Goal: Transaction & Acquisition: Purchase product/service

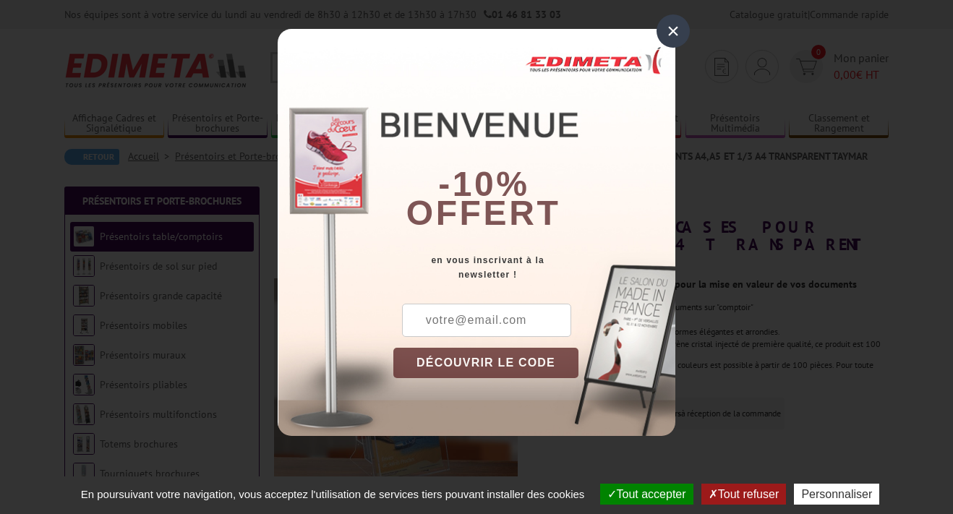
click at [674, 33] on div "×" at bounding box center [672, 30] width 33 height 33
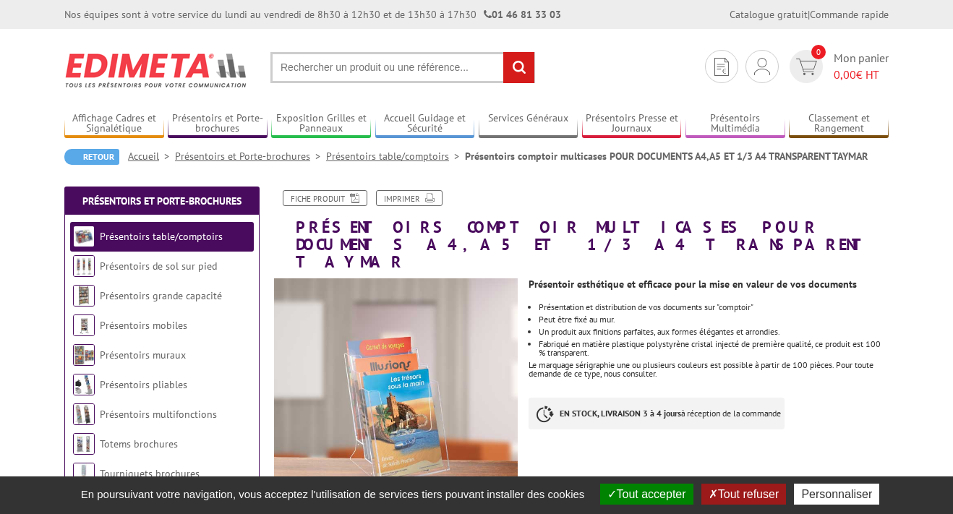
click at [446, 66] on input "text" at bounding box center [402, 67] width 265 height 31
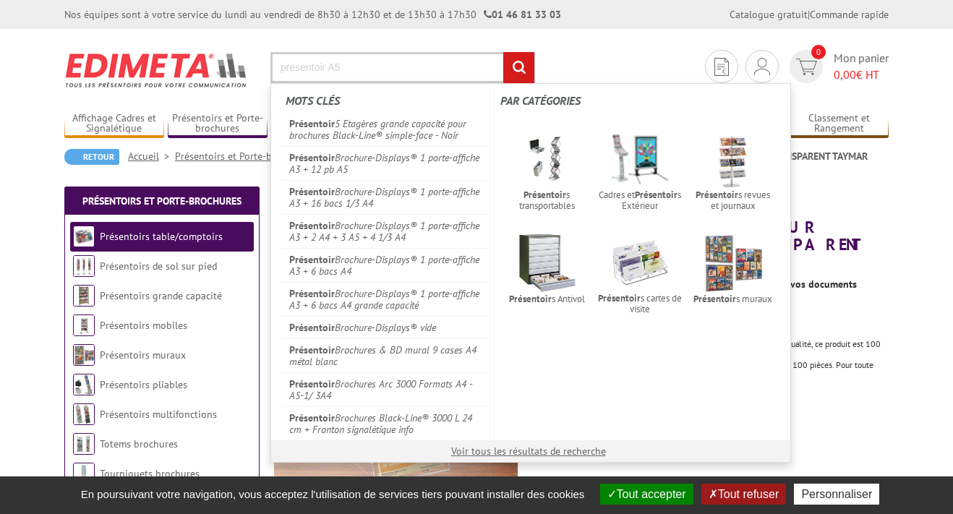
type input "presentoir A5"
click at [503, 52] on input "rechercher" at bounding box center [518, 67] width 31 height 31
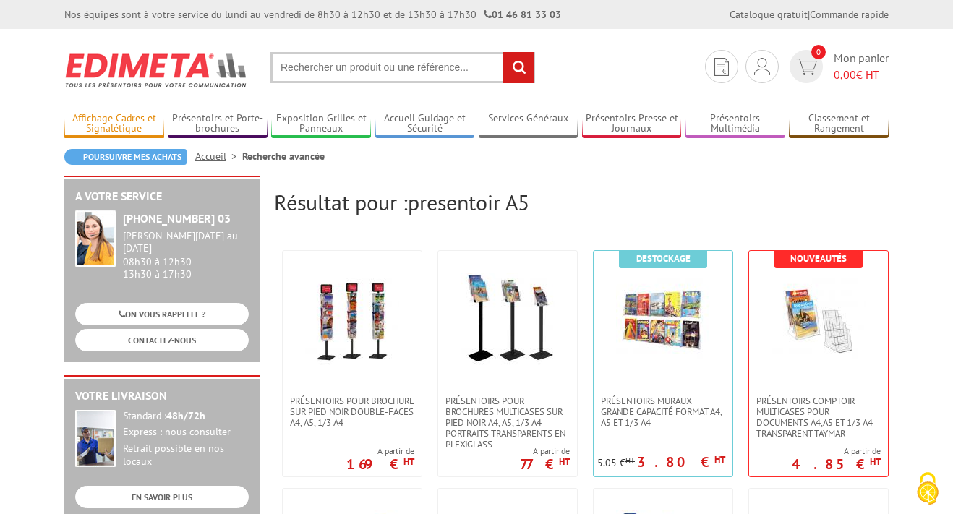
click at [113, 130] on link "Affichage Cadres et Signalétique" at bounding box center [114, 124] width 100 height 24
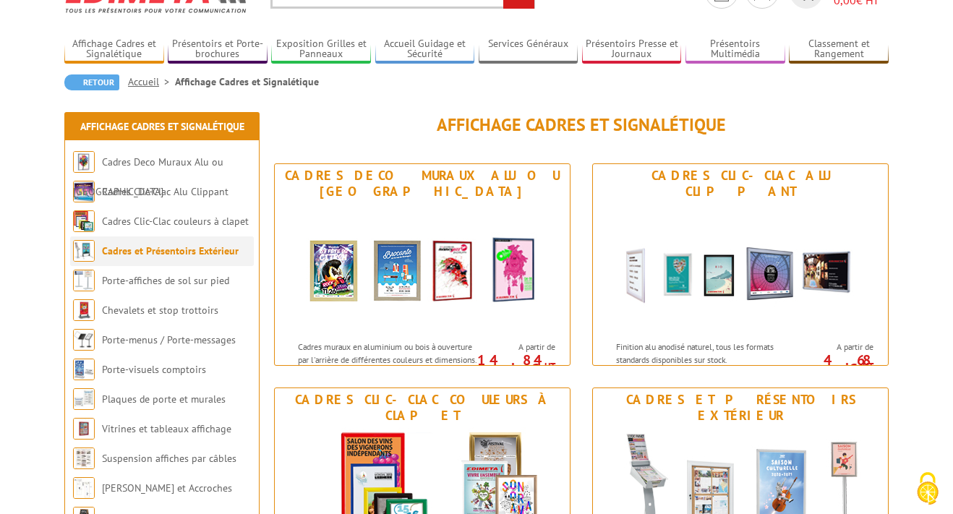
scroll to position [77, 0]
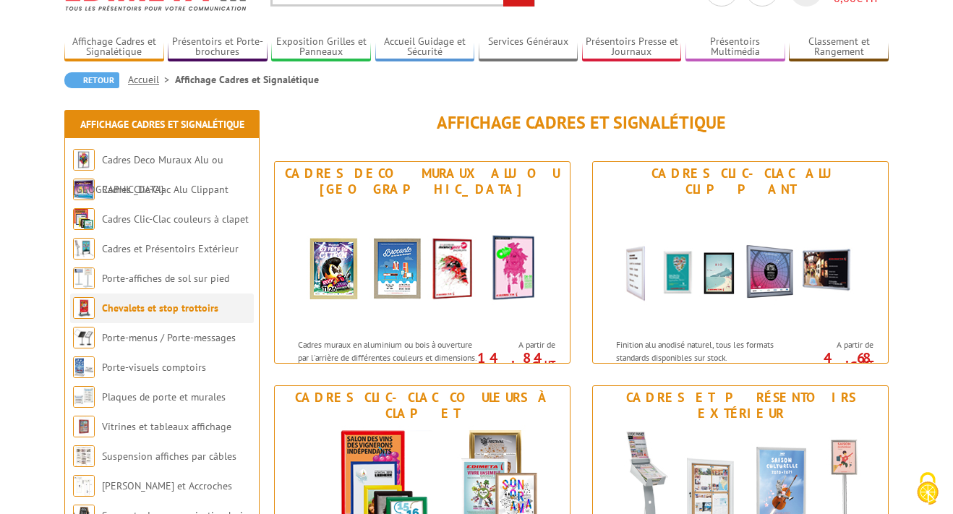
click at [172, 311] on link "Chevalets et stop trottoirs" at bounding box center [160, 307] width 116 height 13
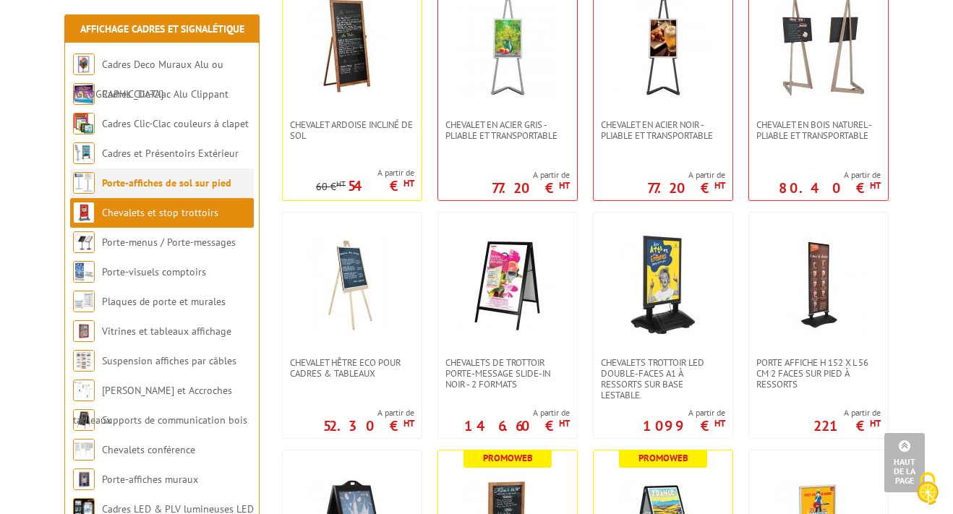
scroll to position [377, 0]
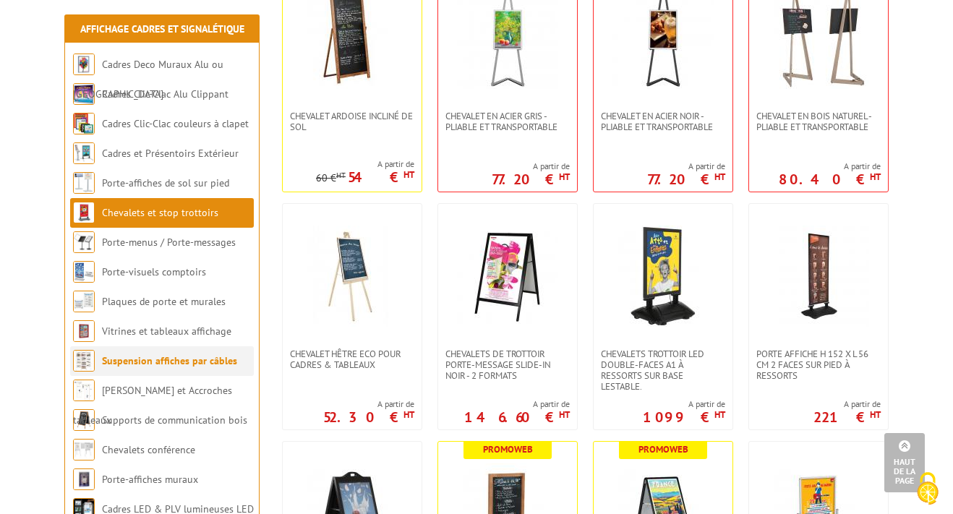
click at [145, 356] on link "Suspension affiches par câbles" at bounding box center [169, 360] width 135 height 13
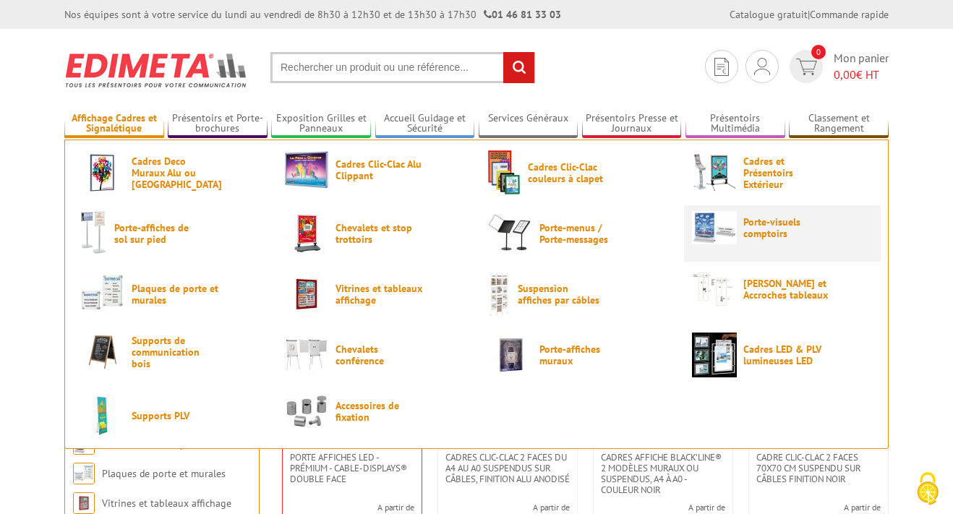
click at [750, 229] on span "Porte-visuels comptoirs" at bounding box center [786, 227] width 87 height 23
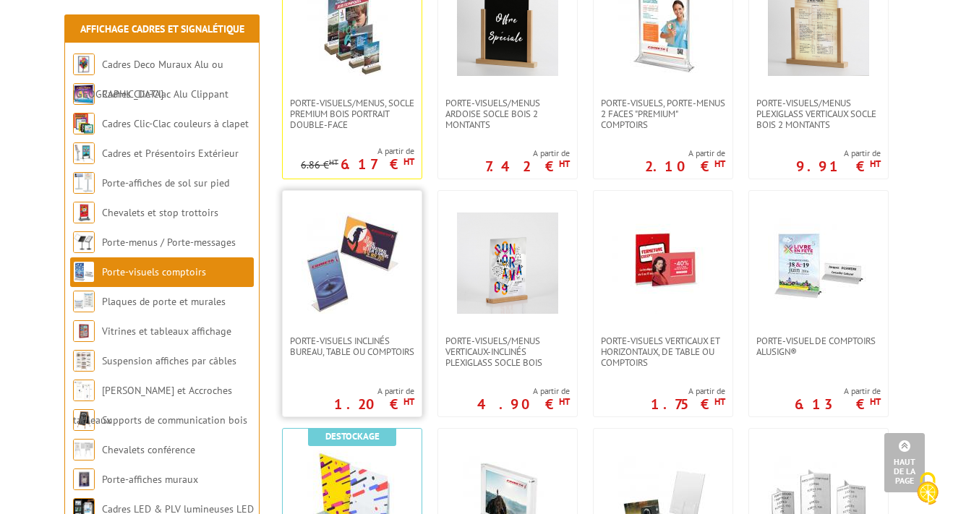
scroll to position [590, 0]
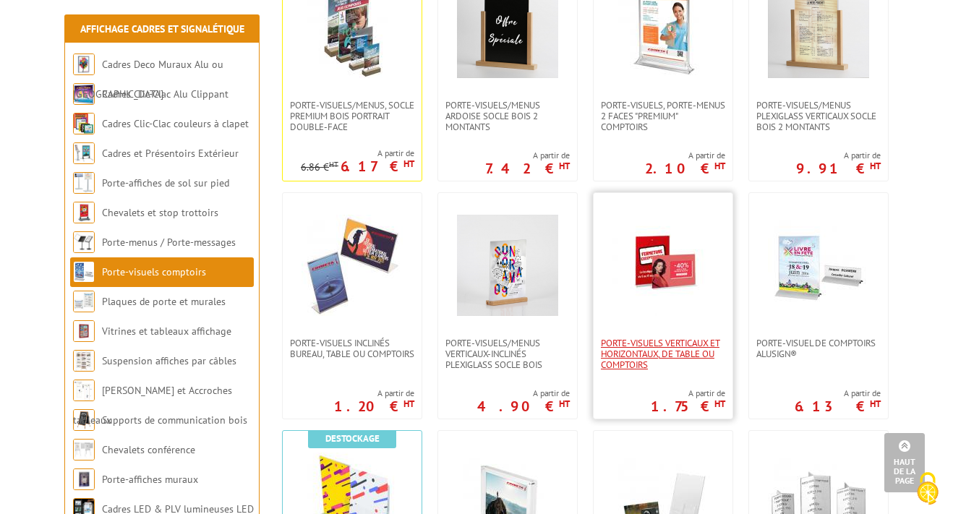
click at [687, 347] on span "Porte-visuels verticaux et horizontaux, de table ou comptoirs" at bounding box center [663, 354] width 124 height 33
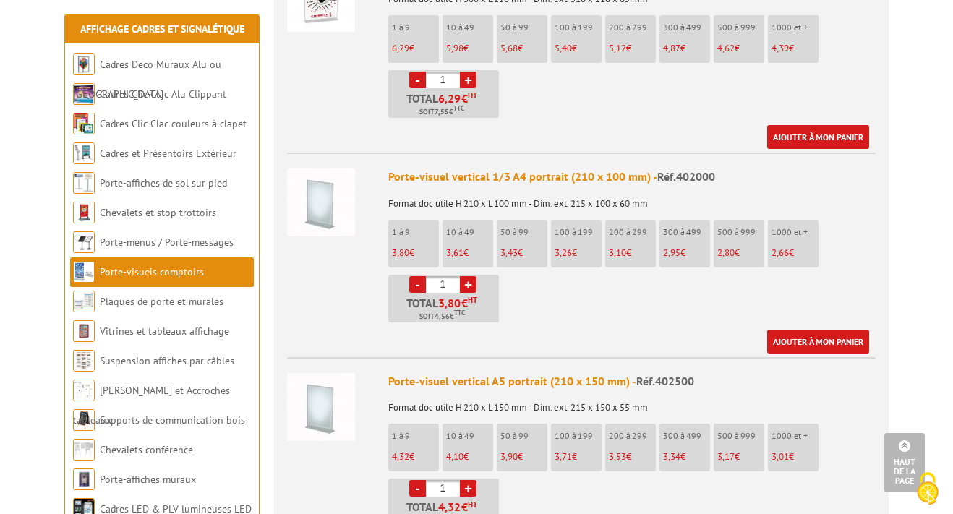
scroll to position [911, 0]
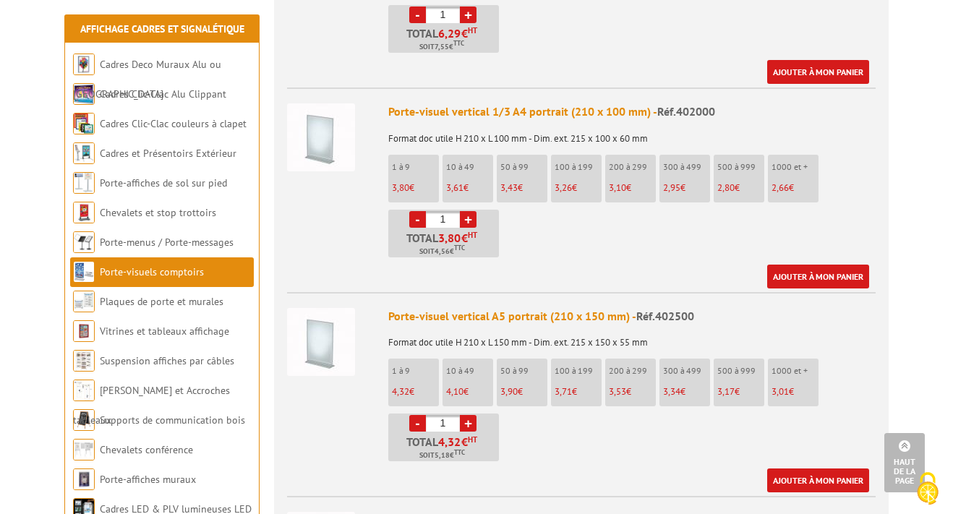
click at [444, 415] on input "1" at bounding box center [443, 423] width 34 height 17
type input "20"
click at [789, 468] on link "Ajouter à mon panier" at bounding box center [818, 480] width 102 height 24
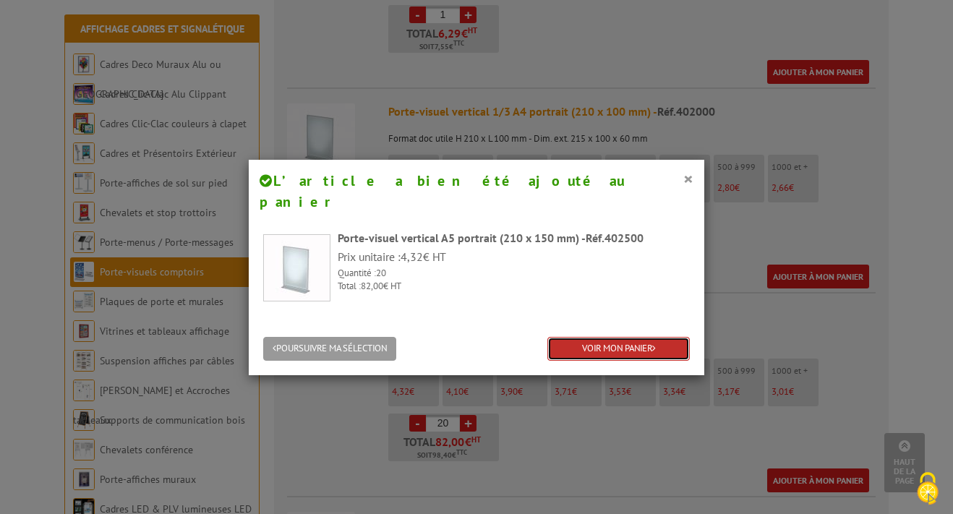
click at [630, 337] on link "VOIR MON PANIER" at bounding box center [618, 349] width 142 height 24
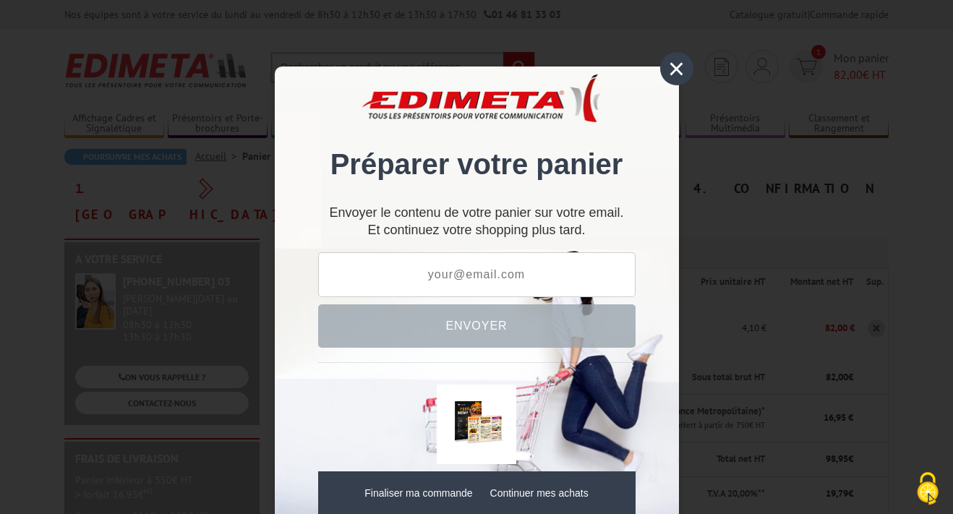
click at [670, 71] on div "×" at bounding box center [676, 68] width 33 height 33
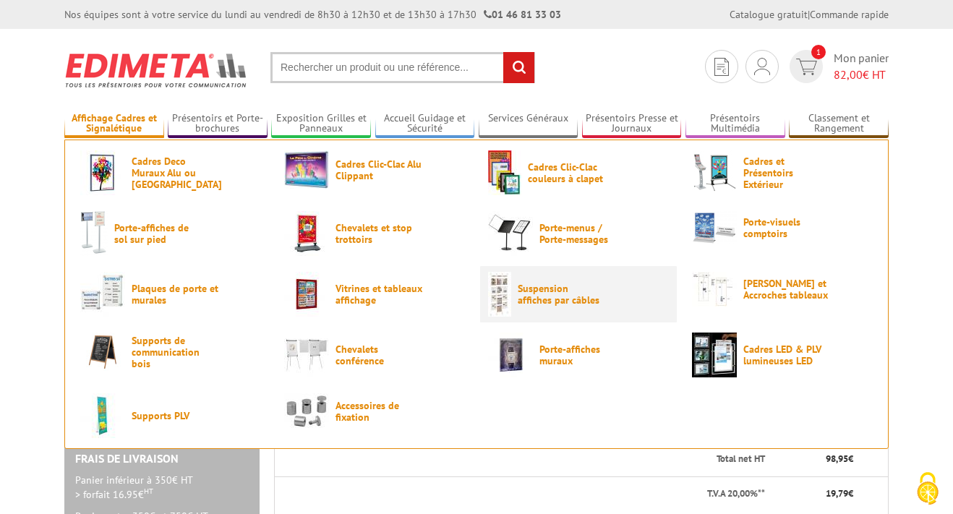
click at [550, 306] on span "Suspension affiches par câbles" at bounding box center [561, 294] width 87 height 23
